Goal: Transaction & Acquisition: Purchase product/service

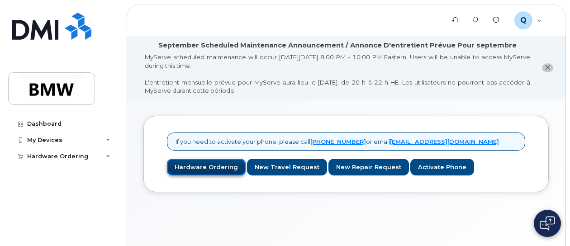
click at [199, 163] on link "Hardware Ordering" at bounding box center [206, 167] width 79 height 17
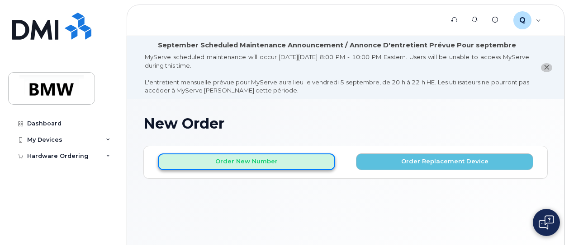
click at [259, 160] on button "Order New Number" at bounding box center [246, 162] width 177 height 17
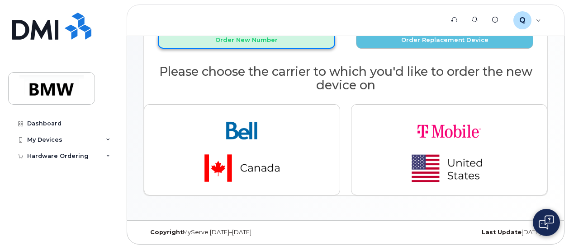
scroll to position [124, 0]
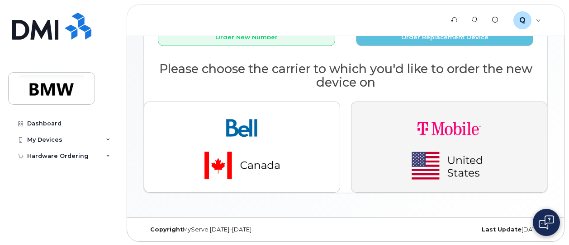
click at [454, 139] on img "button" at bounding box center [449, 147] width 127 height 76
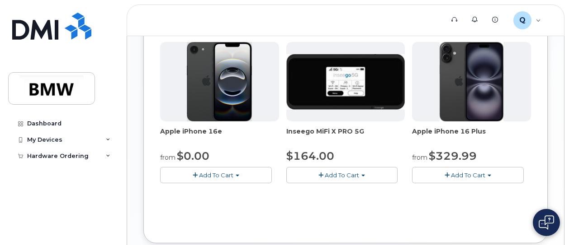
scroll to position [437, 0]
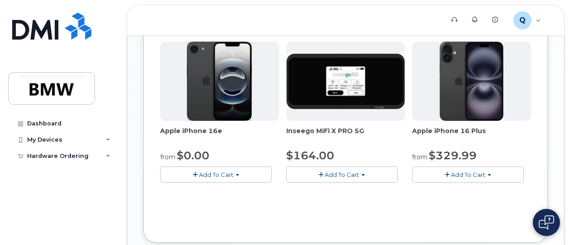
click at [208, 171] on span "Add To Cart" at bounding box center [216, 174] width 34 height 7
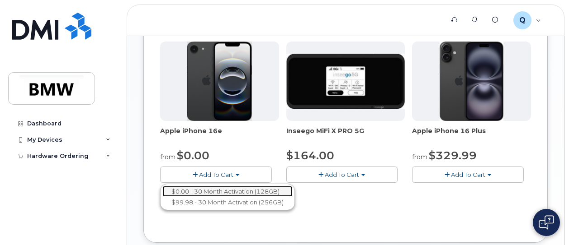
click at [207, 189] on link "$0.00 - 30 Month Activation (128GB)" at bounding box center [227, 191] width 130 height 11
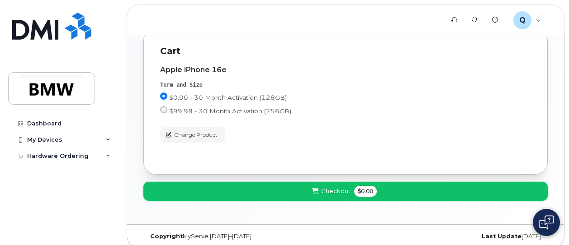
click at [276, 195] on button "Checkout $0.00" at bounding box center [345, 191] width 404 height 19
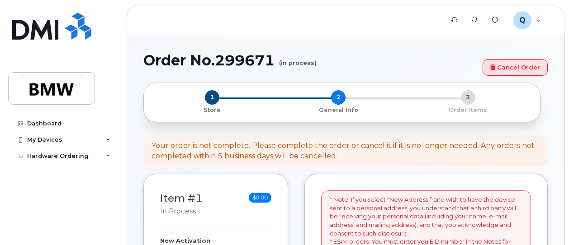
select select
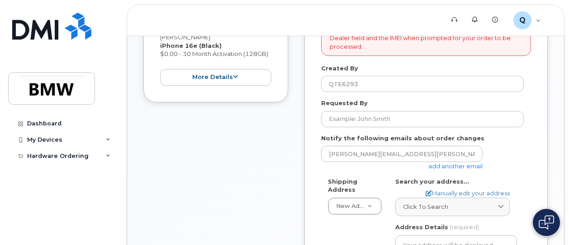
scroll to position [281, 0]
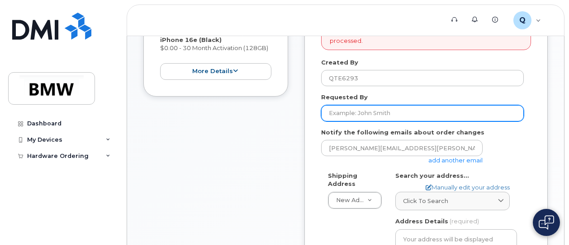
click at [372, 113] on input "Requested By" at bounding box center [422, 113] width 203 height 16
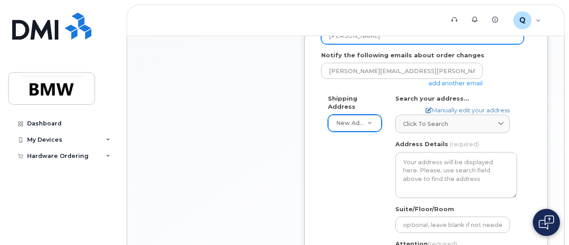
scroll to position [359, 0]
type input "Robert Sloop"
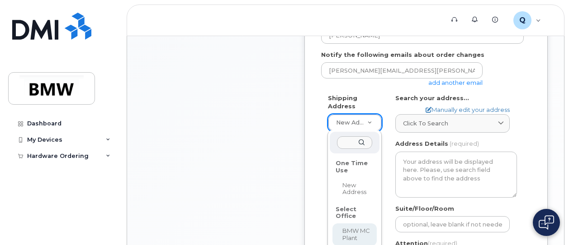
select select
type textarea "1400 Highway 101 S GREER SC 29651-6731 UNITED STATES Greer South Carolina 29651…"
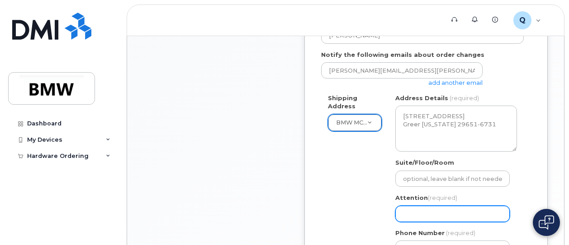
click at [410, 211] on input "Attention (required)" at bounding box center [452, 214] width 114 height 16
select select
type input "B"
select select
type input "Br"
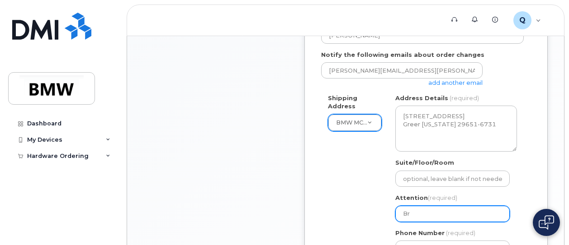
select select
type input "Bre"
select select
type input "Bret"
select select
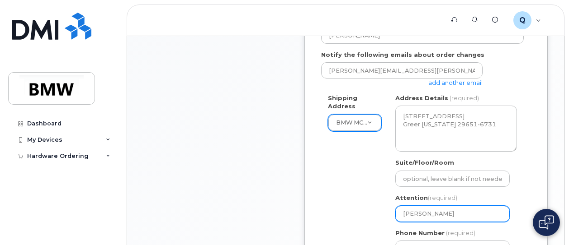
type input "Brett"
select select
type input "Brett J"
select select
type input "Brett Jo"
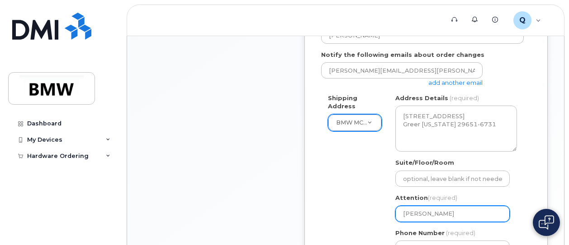
select select
type input "Brett Joh"
select select
type input "Brett John"
select select
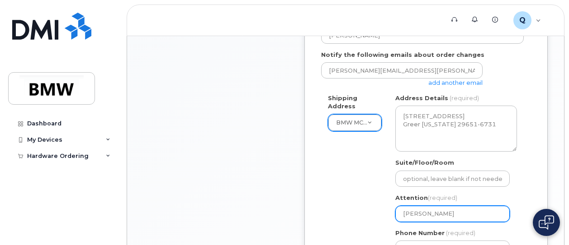
type input "Brett Johns"
select select
type input "Brett Johnso"
select select
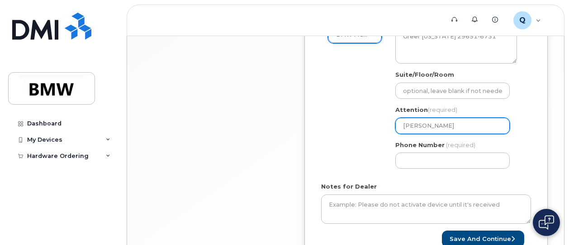
scroll to position [448, 0]
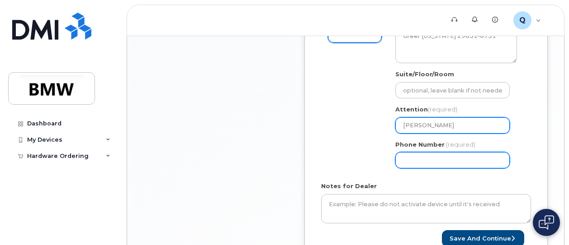
type input "Brett Johnson"
click at [411, 161] on input "Phone Number" at bounding box center [452, 160] width 114 height 16
select select
type input "864735356"
select select
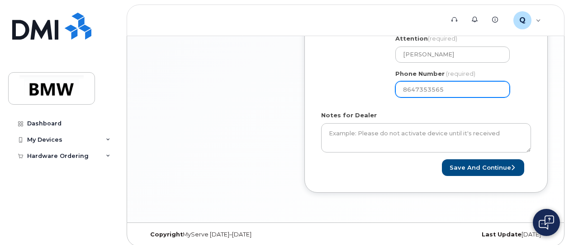
scroll to position [523, 0]
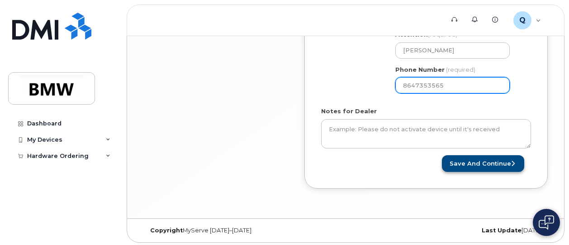
type input "8647353565"
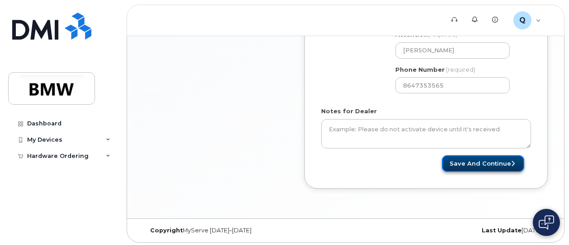
click at [466, 164] on button "Save and Continue" at bounding box center [483, 164] width 82 height 17
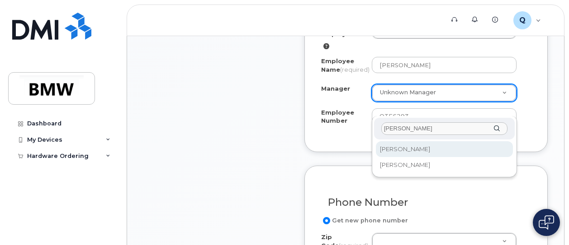
type input "barth"
select select "1895336"
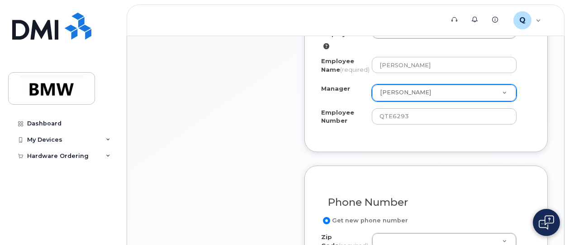
drag, startPoint x: 566, startPoint y: 120, endPoint x: 565, endPoint y: 142, distance: 21.7
click at [565, 142] on body "Support Alerts Knowledge Base Q QTE6293 Employee English Français Sign out Dash…" at bounding box center [284, 140] width 569 height 1170
drag, startPoint x: 568, startPoint y: 136, endPoint x: 571, endPoint y: 148, distance: 12.9
click at [568, 148] on html "Support Alerts Knowledge Base Q QTE6293 Employee English Français Sign out Dash…" at bounding box center [284, 140] width 569 height 1170
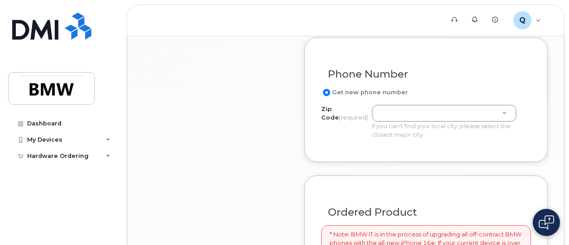
scroll to position [573, 0]
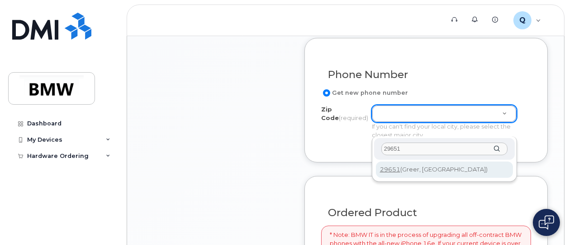
click at [397, 148] on input "29651" at bounding box center [444, 149] width 126 height 13
type input "29651"
type input "29651 (Greer, SC)"
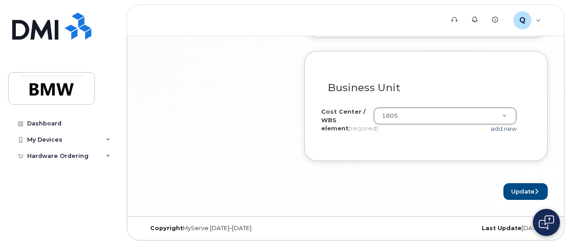
scroll to position [936, 0]
click at [524, 195] on button "Update" at bounding box center [525, 192] width 44 height 17
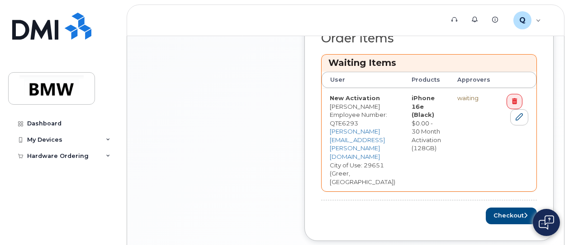
scroll to position [453, 0]
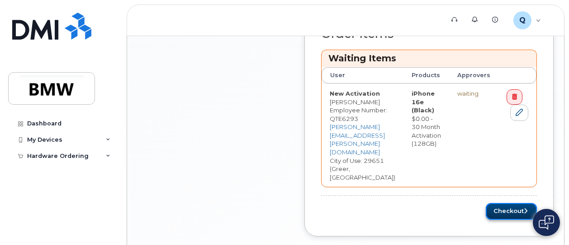
drag, startPoint x: 524, startPoint y: 206, endPoint x: 532, endPoint y: 184, distance: 22.9
click at [532, 203] on button "Checkout" at bounding box center [511, 211] width 51 height 17
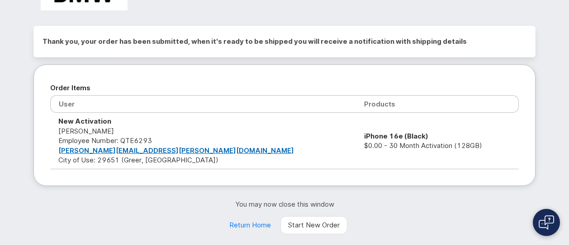
scroll to position [76, 0]
